Goal: Transaction & Acquisition: Purchase product/service

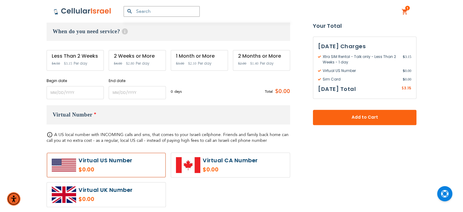
scroll to position [211, 0]
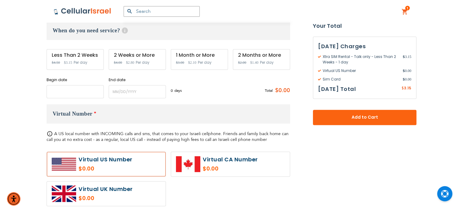
click at [72, 88] on input "name" at bounding box center [75, 91] width 57 height 13
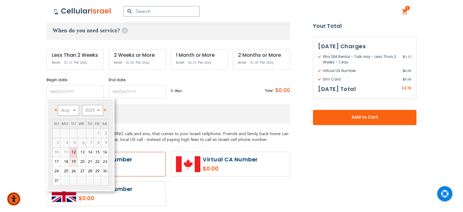
click at [74, 162] on link "19" at bounding box center [73, 161] width 7 height 9
type input "[DATE]"
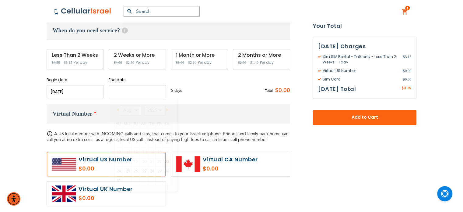
click at [144, 87] on input "name" at bounding box center [137, 91] width 57 height 13
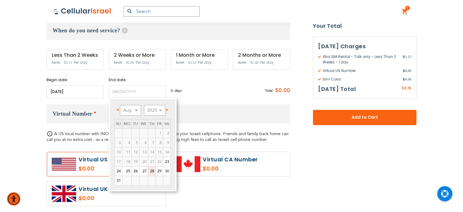
click at [150, 172] on link "28" at bounding box center [151, 170] width 7 height 9
type input "[DATE]"
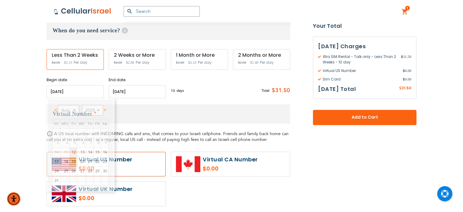
click at [82, 91] on input "name" at bounding box center [75, 91] width 57 height 13
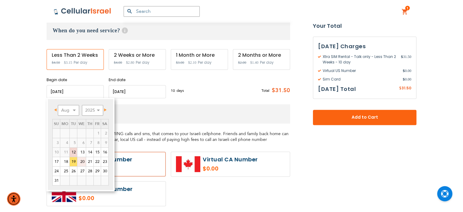
click at [84, 158] on link "20" at bounding box center [81, 161] width 9 height 9
type input "[DATE]"
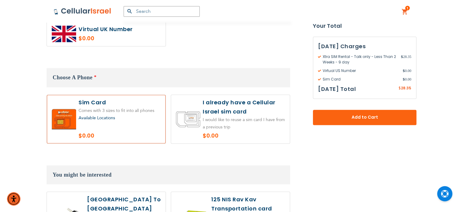
scroll to position [414, 0]
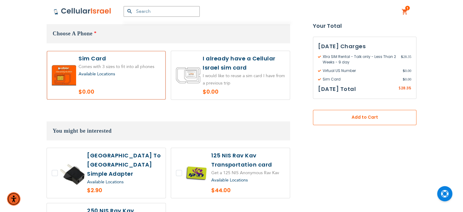
click at [353, 115] on span "Add to Cart" at bounding box center [364, 117] width 63 height 6
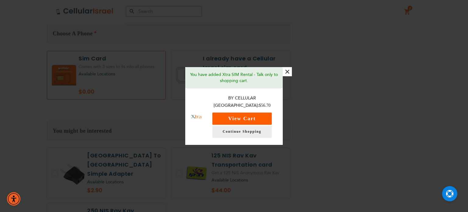
click at [247, 117] on button "View Cart" at bounding box center [241, 118] width 59 height 12
